Goal: Information Seeking & Learning: Find specific fact

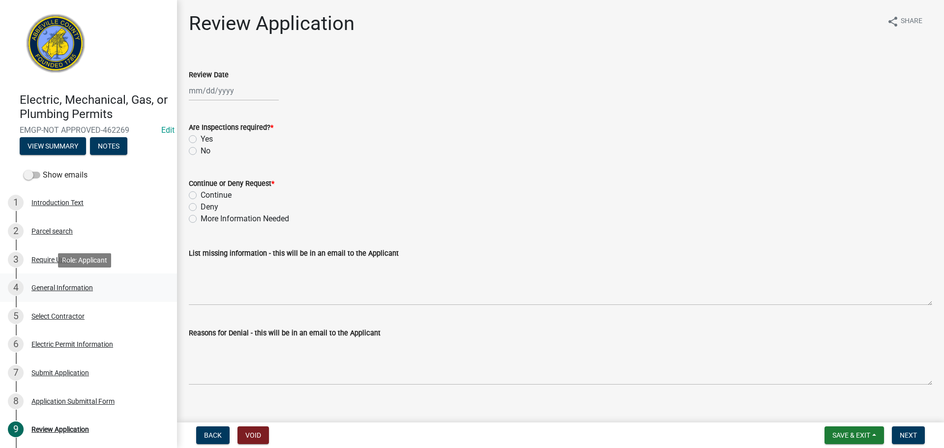
click at [68, 287] on div "General Information" at bounding box center [61, 287] width 61 height 7
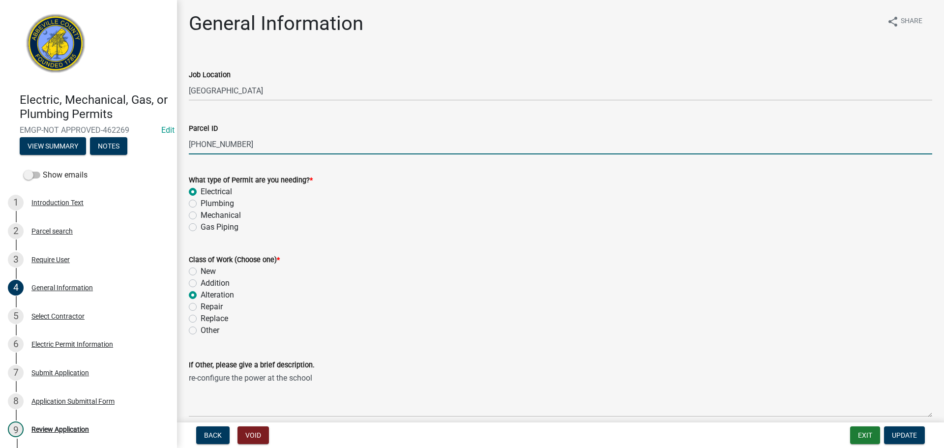
click at [213, 146] on input "082-00-00-029" at bounding box center [560, 144] width 743 height 20
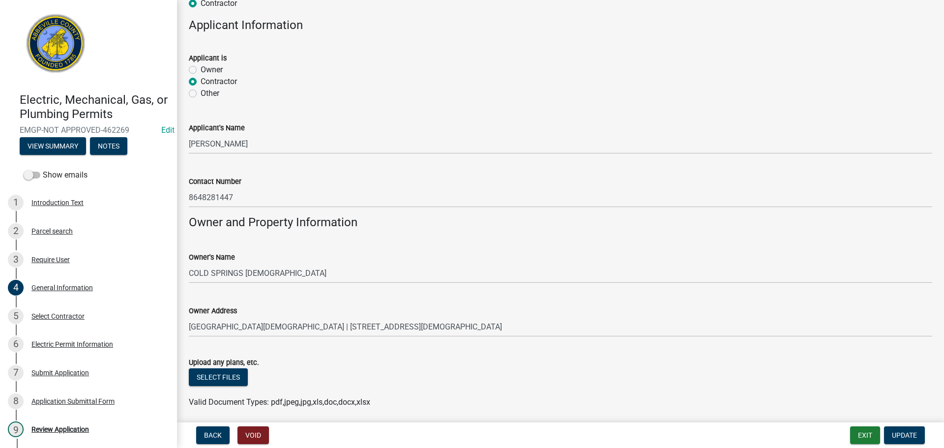
scroll to position [610, 0]
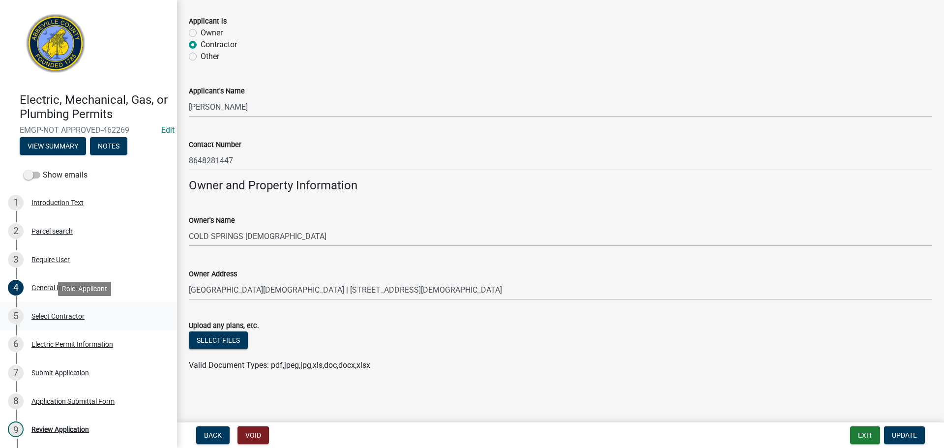
click at [67, 316] on div "Select Contractor" at bounding box center [57, 316] width 53 height 7
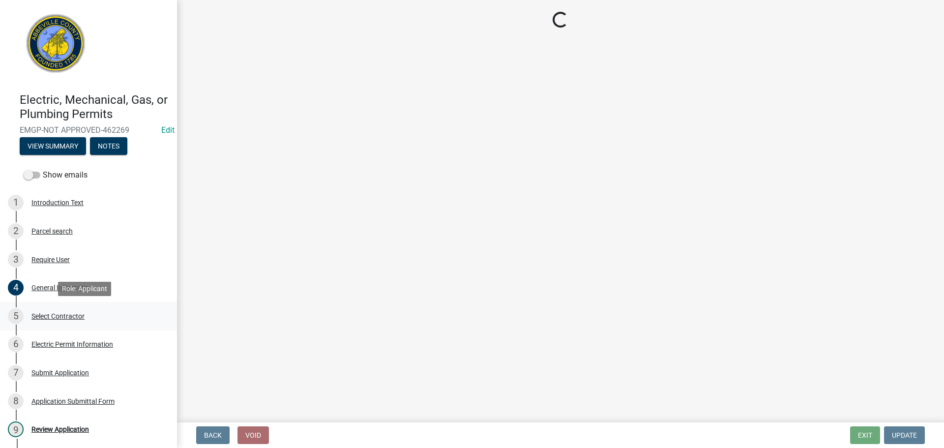
scroll to position [0, 0]
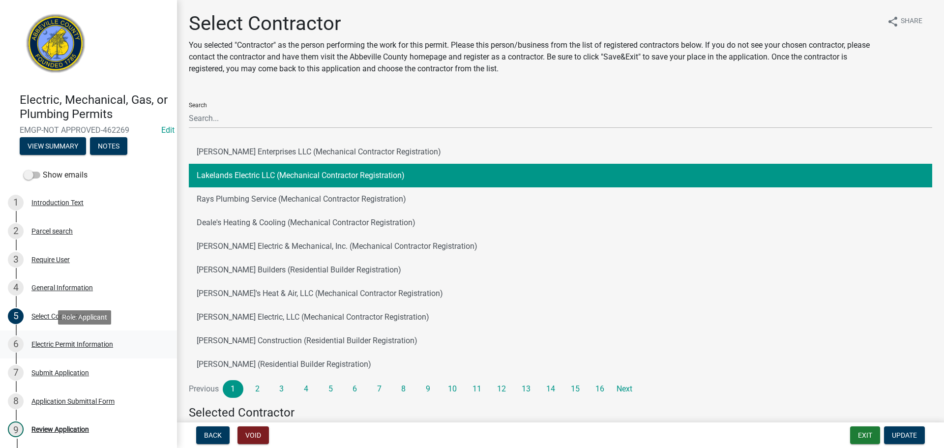
click at [72, 334] on link "6 Electric Permit Information" at bounding box center [88, 344] width 177 height 29
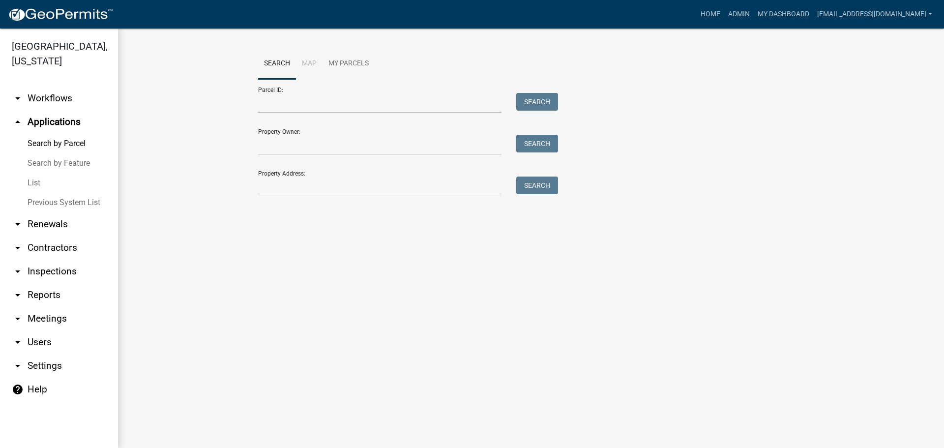
click at [46, 248] on link "arrow_drop_down Contractors" at bounding box center [59, 248] width 118 height 24
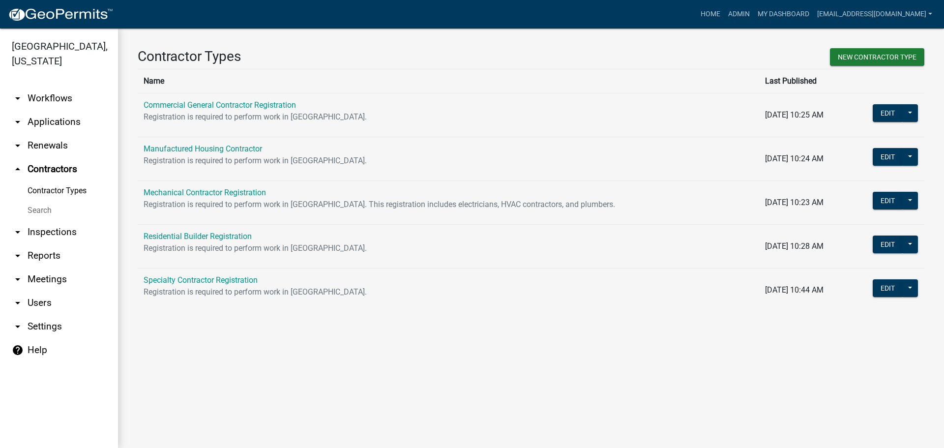
click at [23, 232] on icon "arrow_drop_down" at bounding box center [18, 232] width 12 height 12
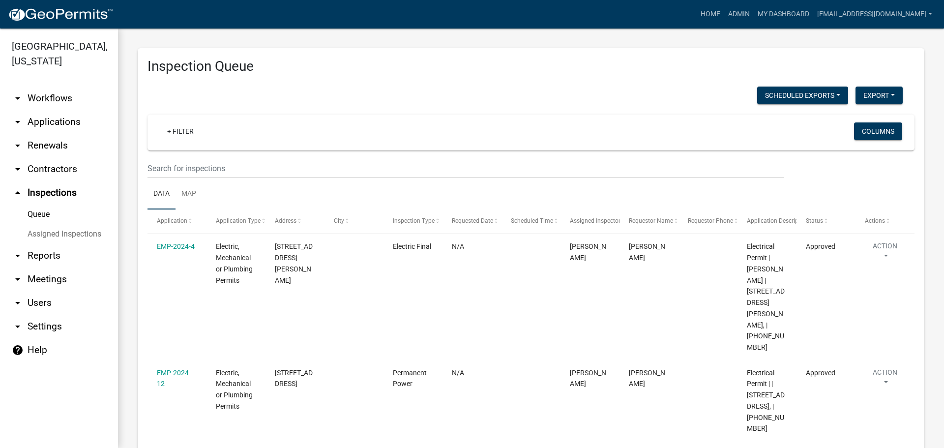
click at [16, 167] on icon "arrow_drop_down" at bounding box center [18, 169] width 12 height 12
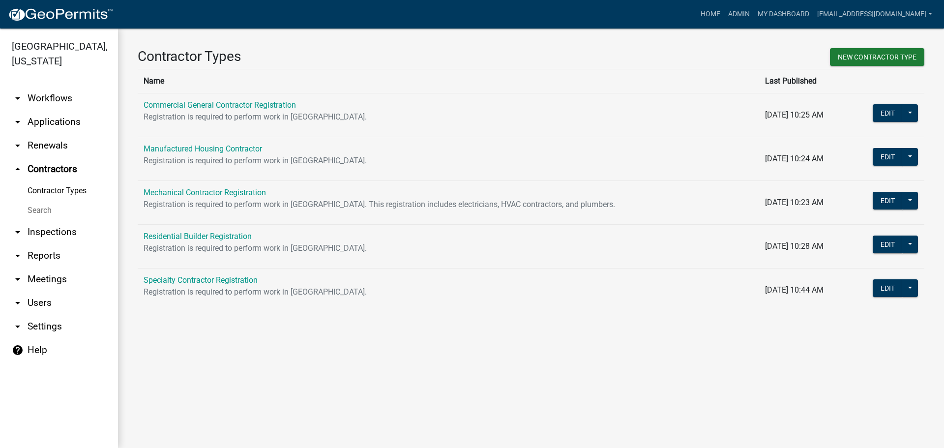
click at [44, 210] on link "Search" at bounding box center [59, 211] width 118 height 20
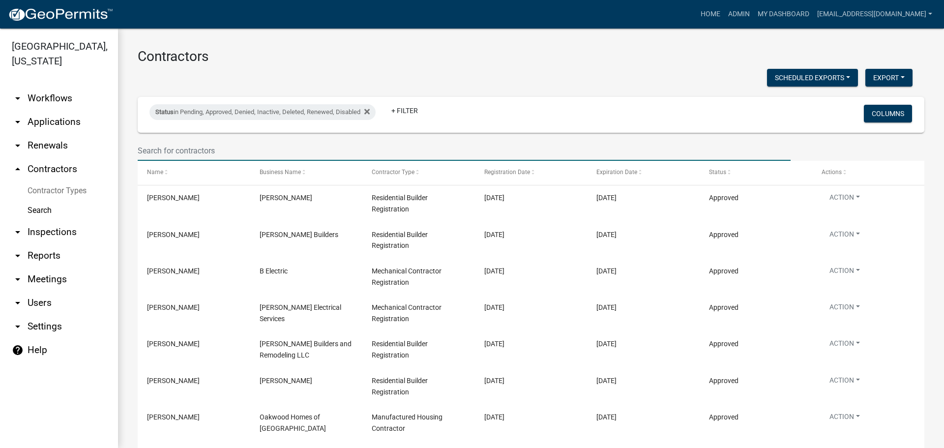
click at [221, 156] on input "text" at bounding box center [464, 151] width 653 height 20
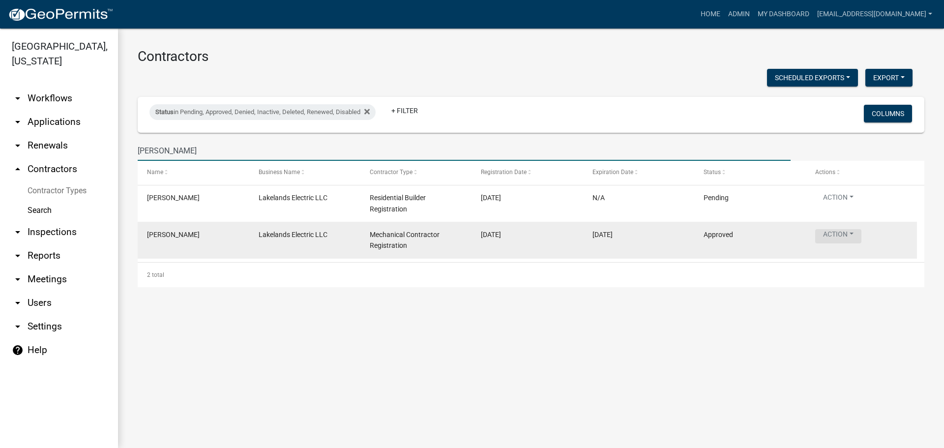
type input "[PERSON_NAME]"
click at [860, 236] on button "Action" at bounding box center [838, 236] width 46 height 14
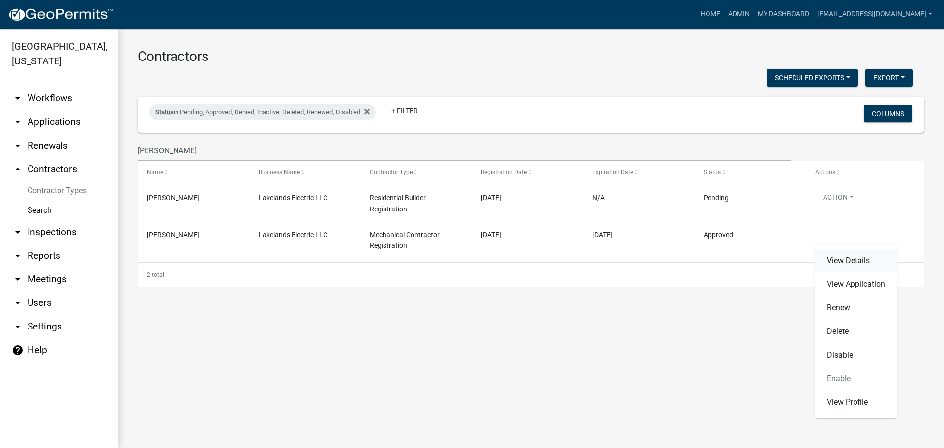
click at [859, 260] on link "View Details" at bounding box center [856, 261] width 82 height 24
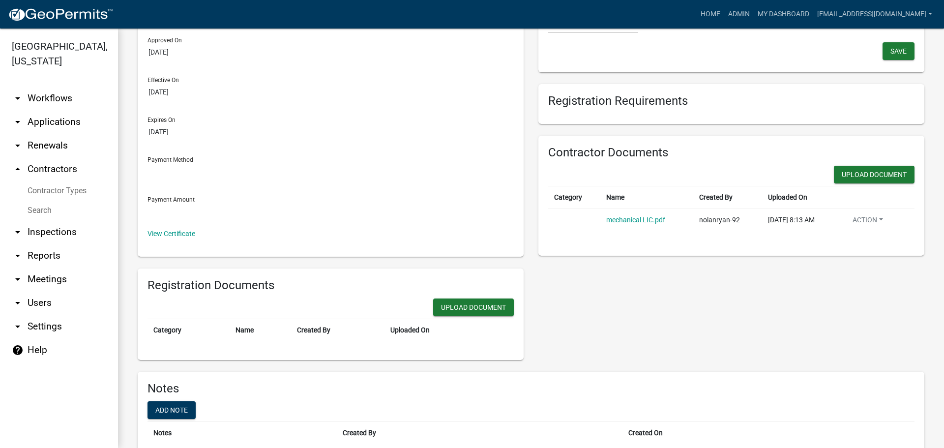
scroll to position [146, 0]
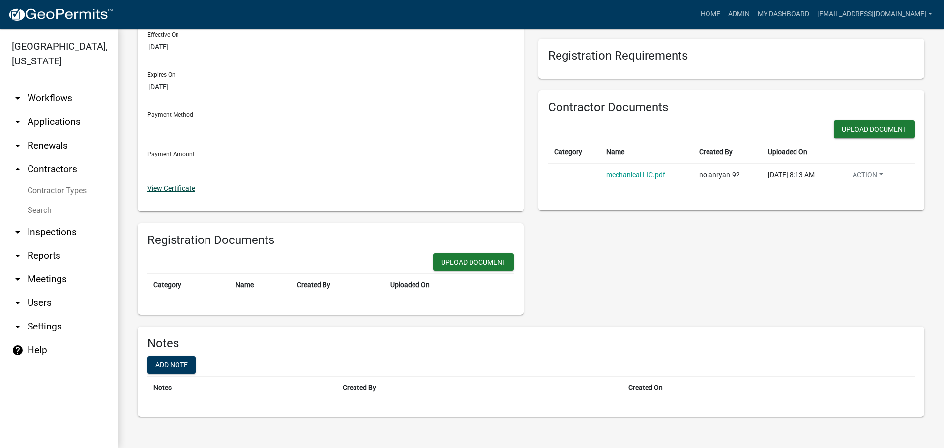
click at [157, 188] on link "View Certificate" at bounding box center [172, 188] width 48 height 8
click at [637, 175] on link "mechanical LIC.pdf" at bounding box center [635, 175] width 59 height 8
